Goal: Find specific page/section: Find specific page/section

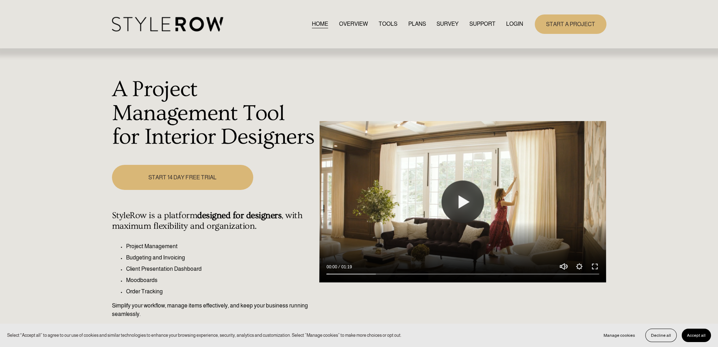
drag, startPoint x: 512, startPoint y: 25, endPoint x: 721, endPoint y: 128, distance: 233.0
click at [512, 25] on link "LOGIN" at bounding box center [514, 24] width 17 height 10
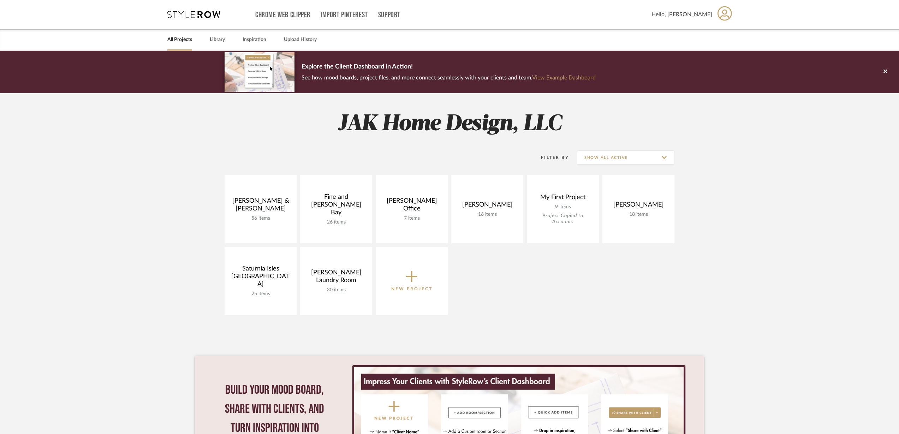
click at [0, 0] on link at bounding box center [0, 0] width 0 height 0
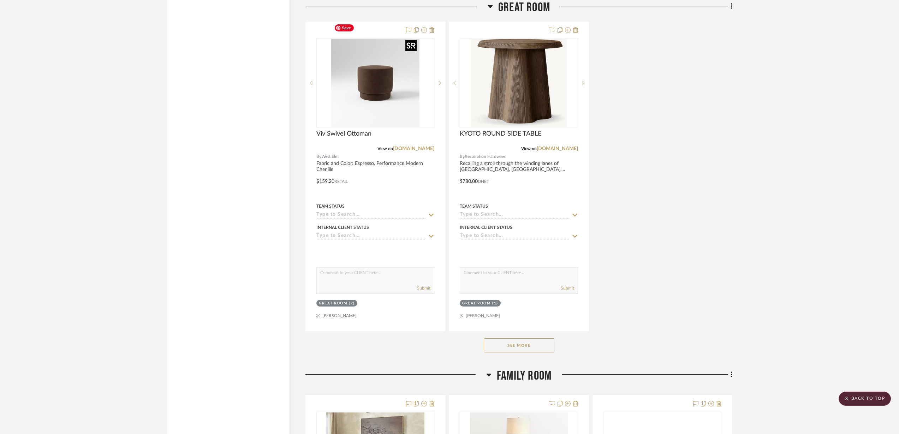
scroll to position [2162, 0]
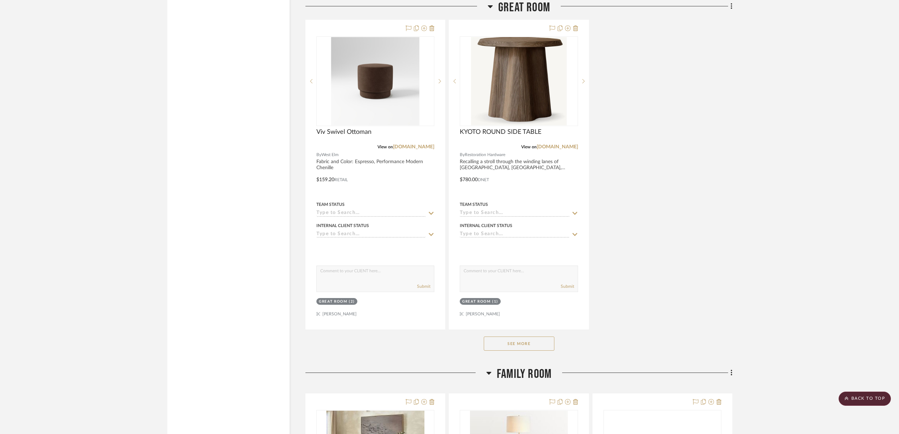
click at [512, 336] on button "See More" at bounding box center [519, 343] width 71 height 14
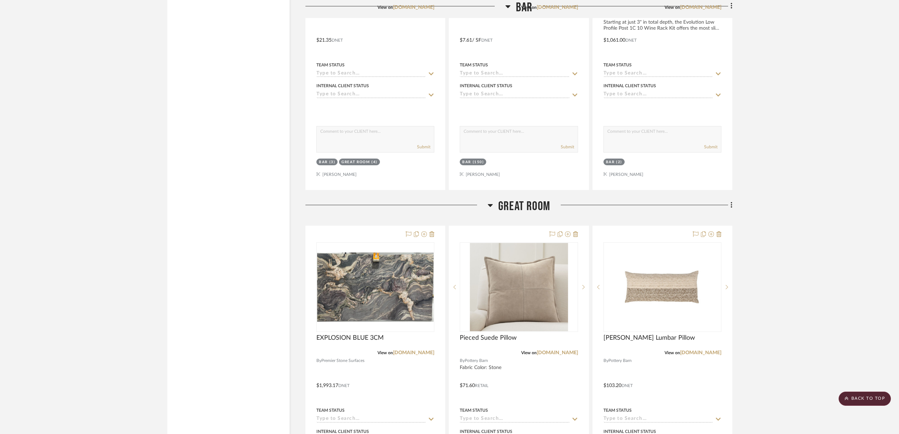
scroll to position [1324, 0]
